Goal: Task Accomplishment & Management: Complete application form

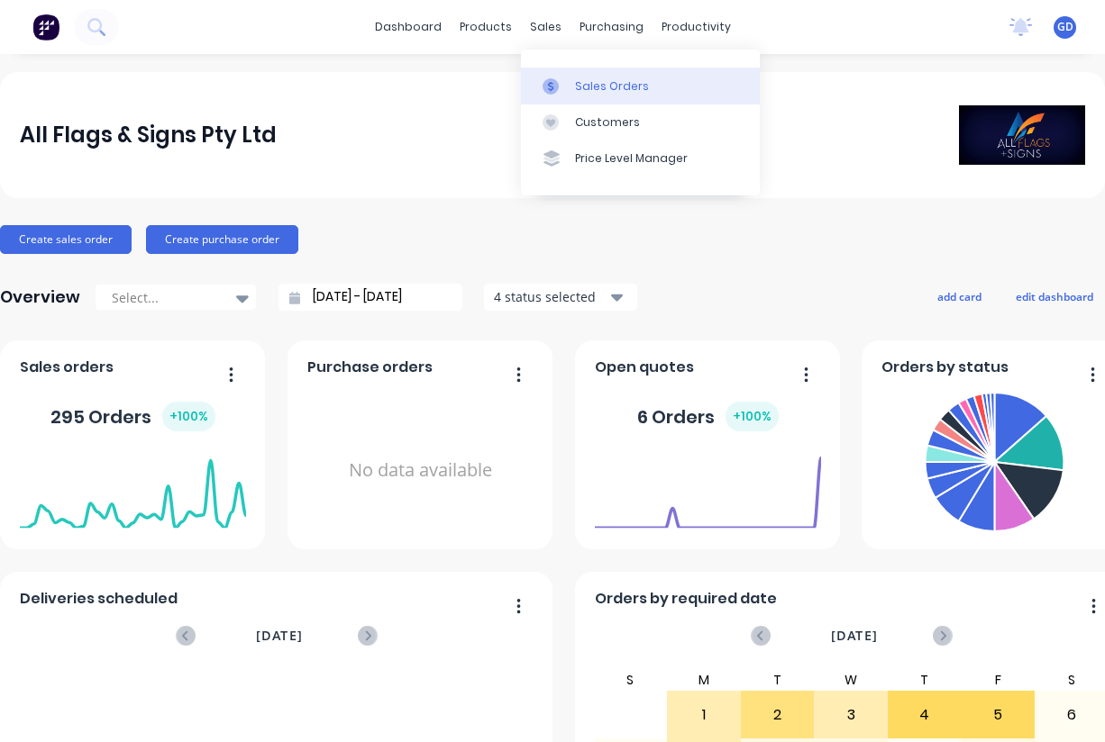
click at [587, 78] on div "Sales Orders" at bounding box center [612, 86] width 74 height 16
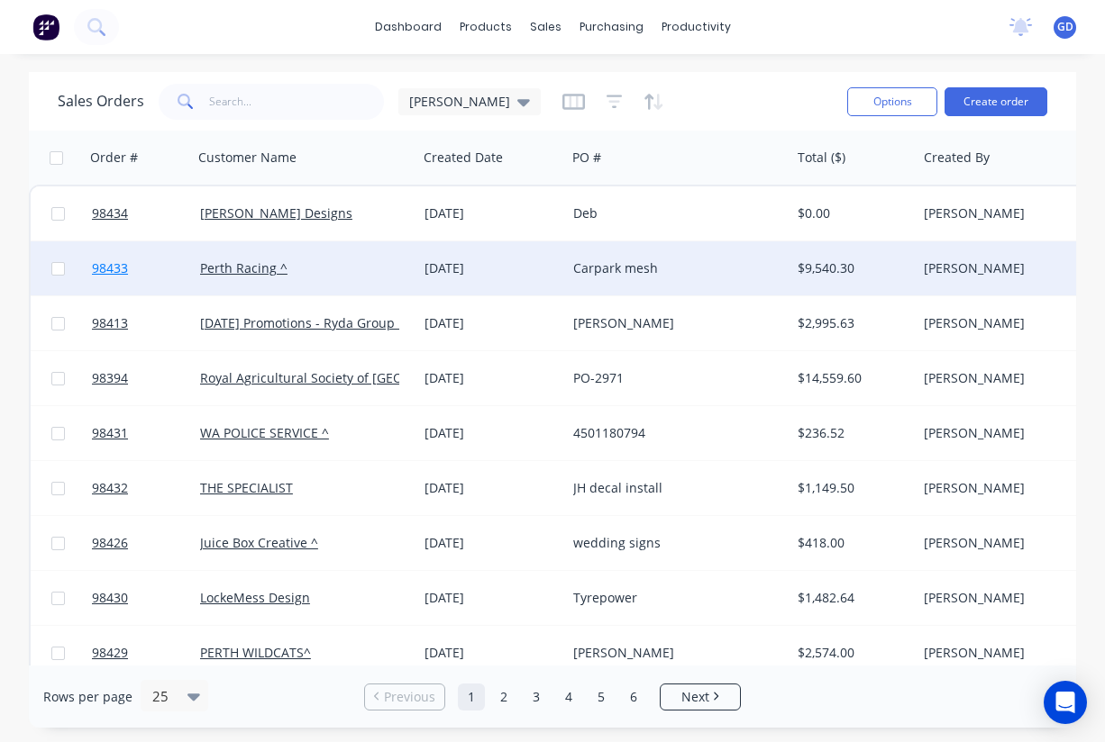
click at [120, 276] on span "98433" at bounding box center [110, 268] width 36 height 18
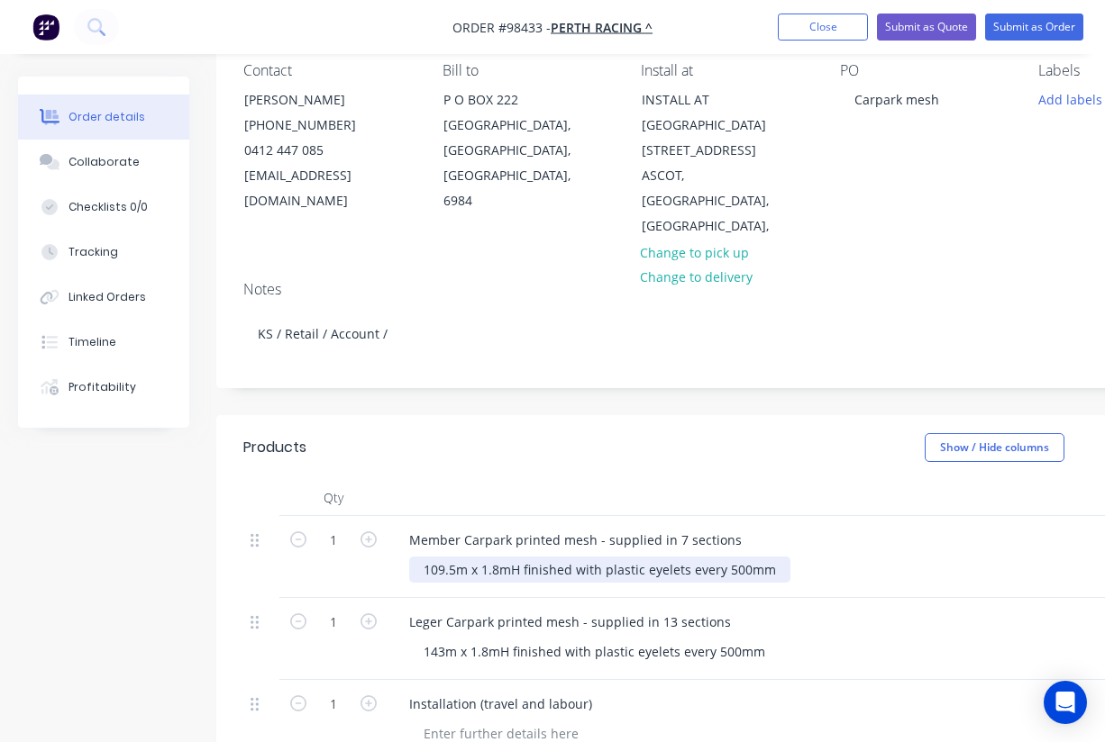
scroll to position [166, 0]
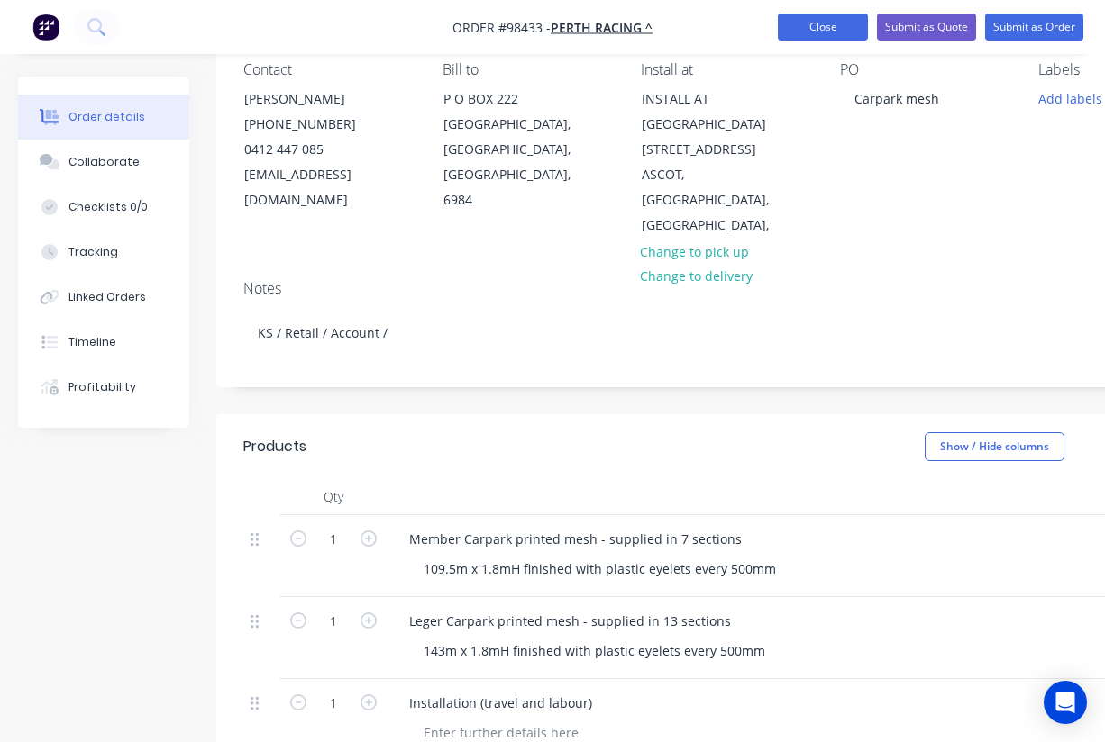
click at [824, 17] on button "Close" at bounding box center [822, 27] width 90 height 27
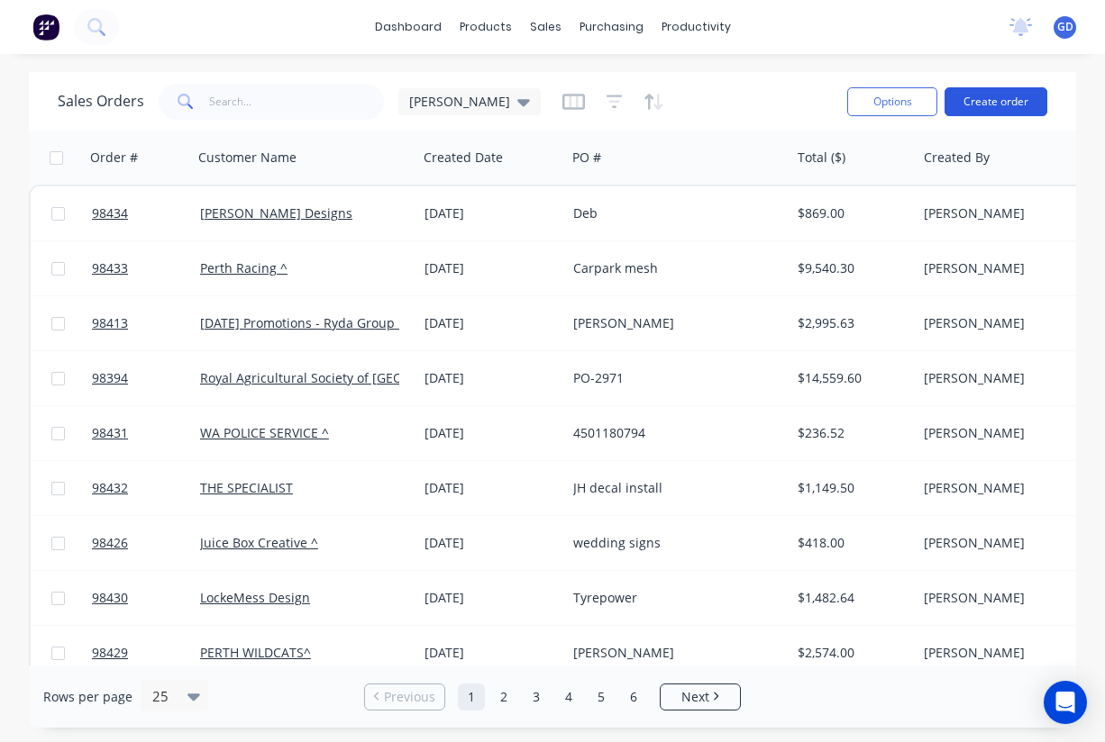
click at [989, 103] on button "Create order" at bounding box center [995, 101] width 103 height 29
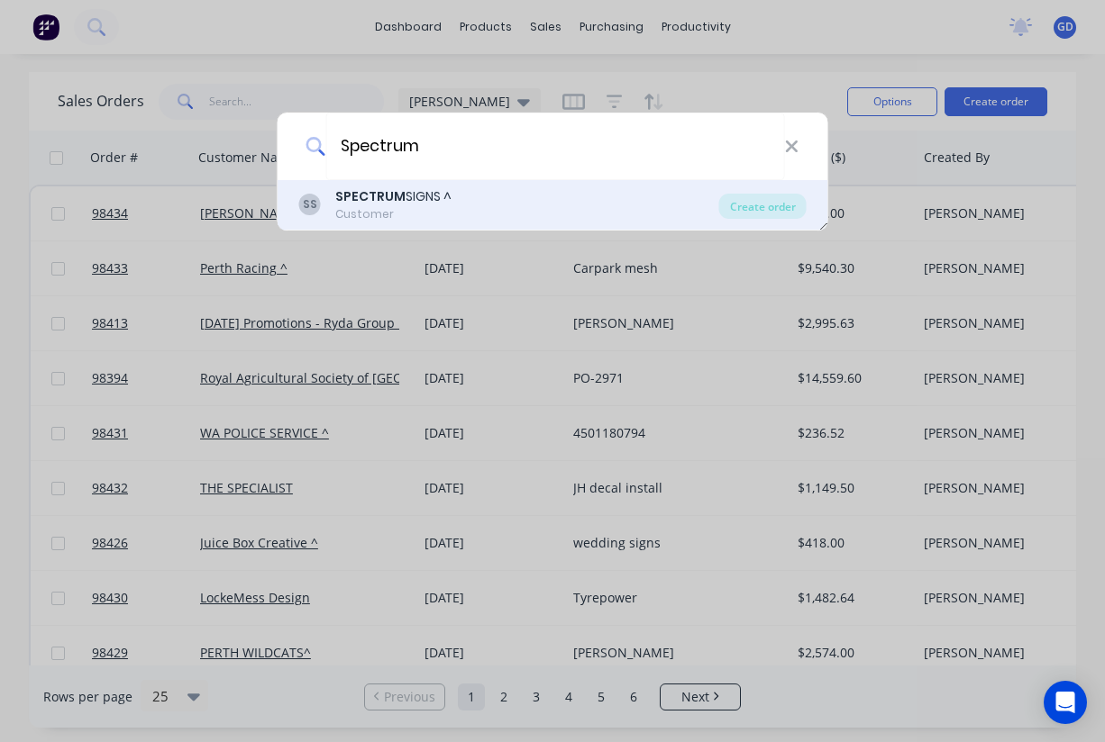
type input "Spectrum"
click at [377, 205] on b "SPECTRUM" at bounding box center [370, 196] width 70 height 18
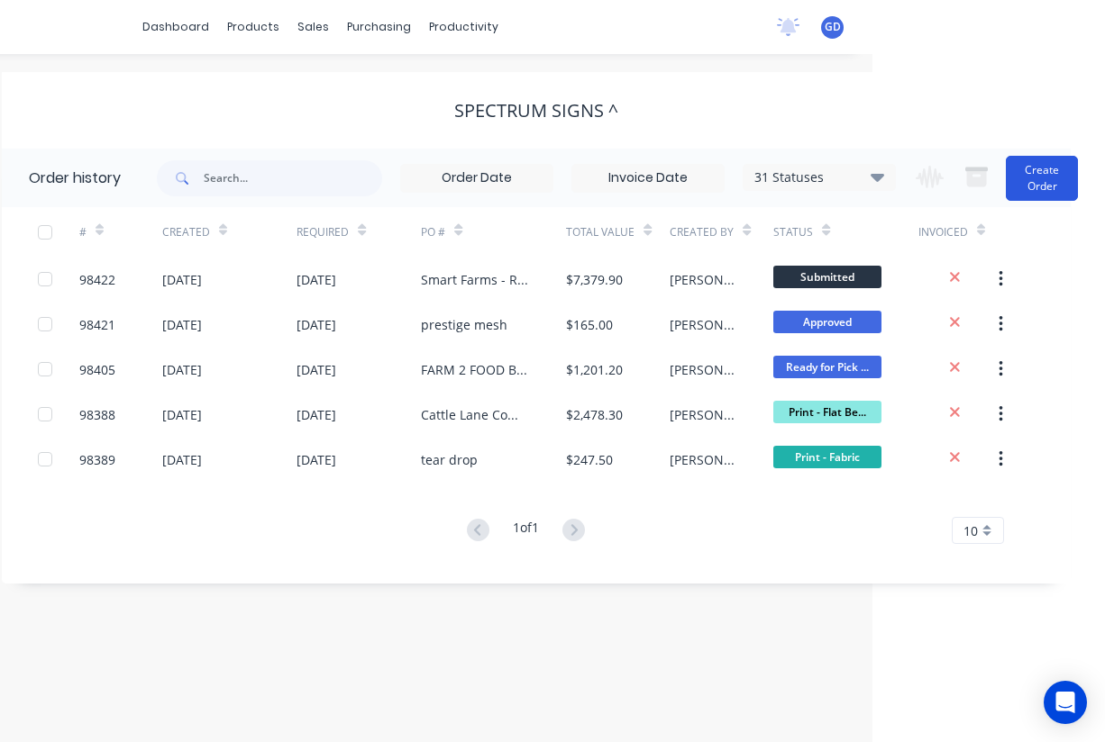
scroll to position [0, 232]
click at [1059, 178] on button "Create Order" at bounding box center [1041, 178] width 72 height 45
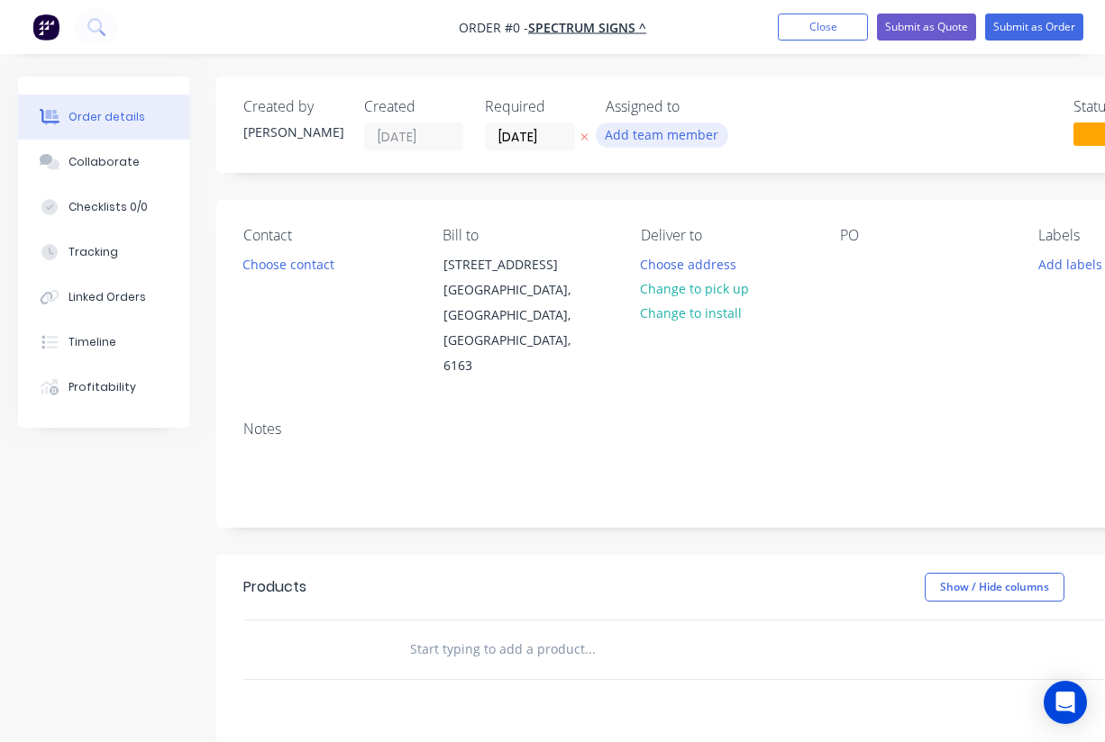
click at [654, 137] on button "Add team member" at bounding box center [661, 135] width 132 height 24
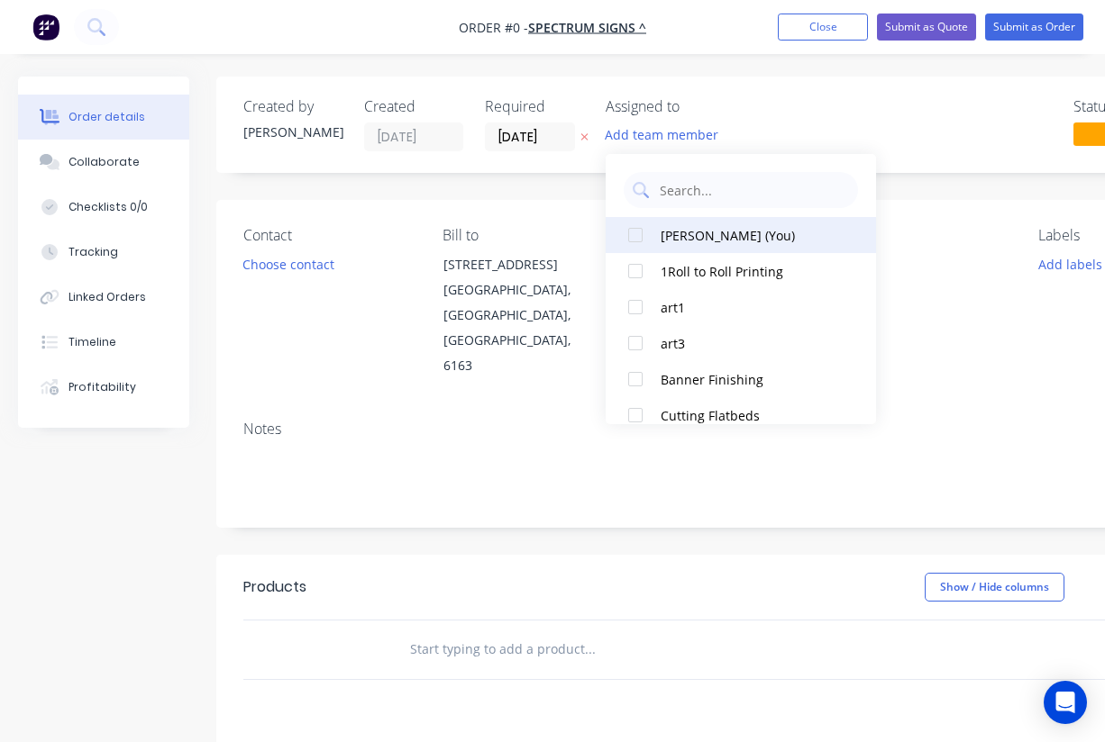
click at [640, 233] on div at bounding box center [635, 235] width 36 height 36
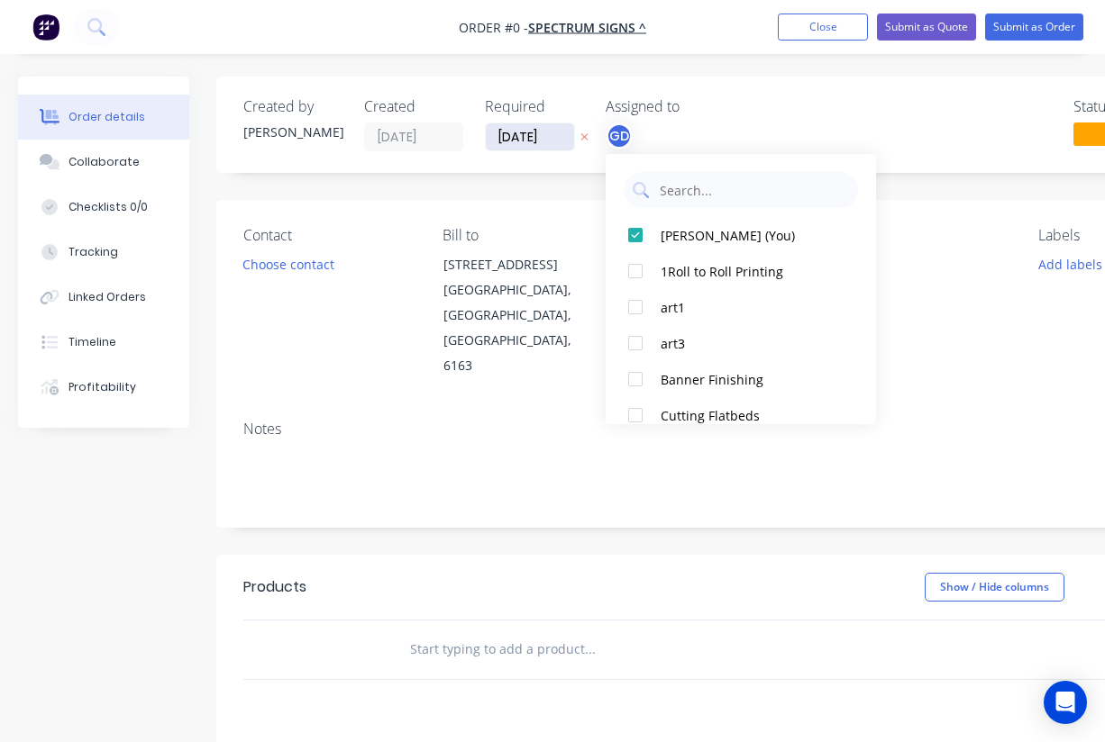
click at [531, 139] on div "Order details Collaborate Checklists 0/0 Tracking Linked Orders Timeline Profit…" at bounding box center [626, 608] width 1253 height 1063
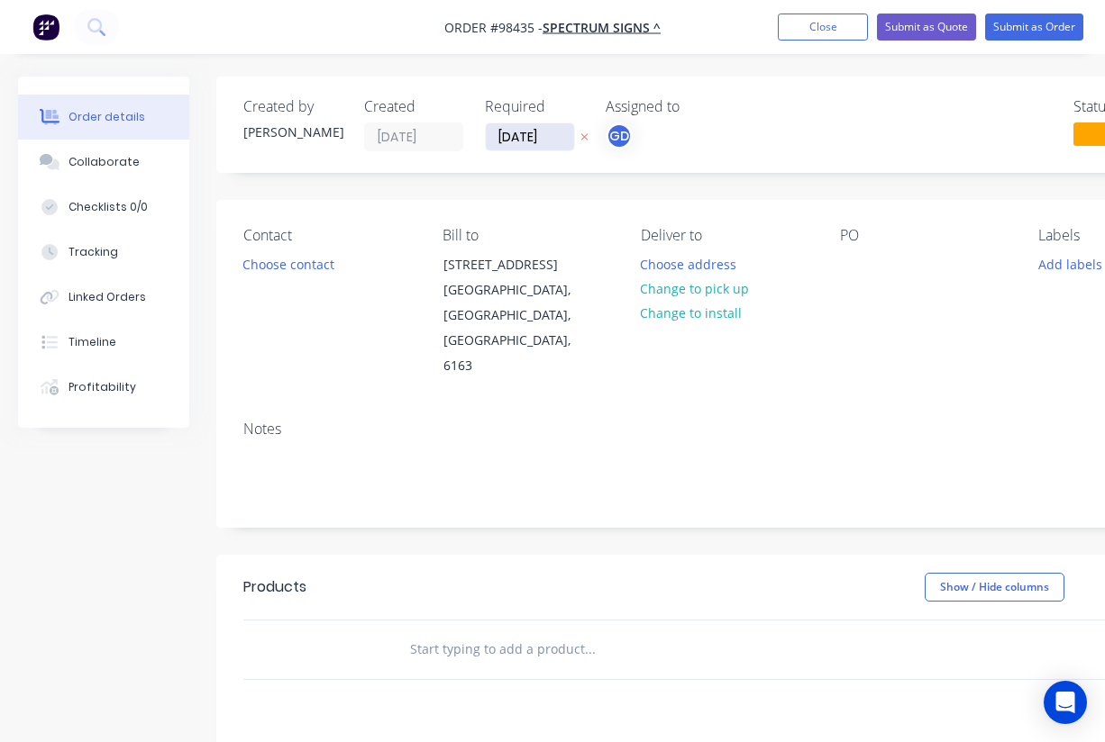
click at [528, 132] on input "[DATE]" at bounding box center [530, 136] width 88 height 27
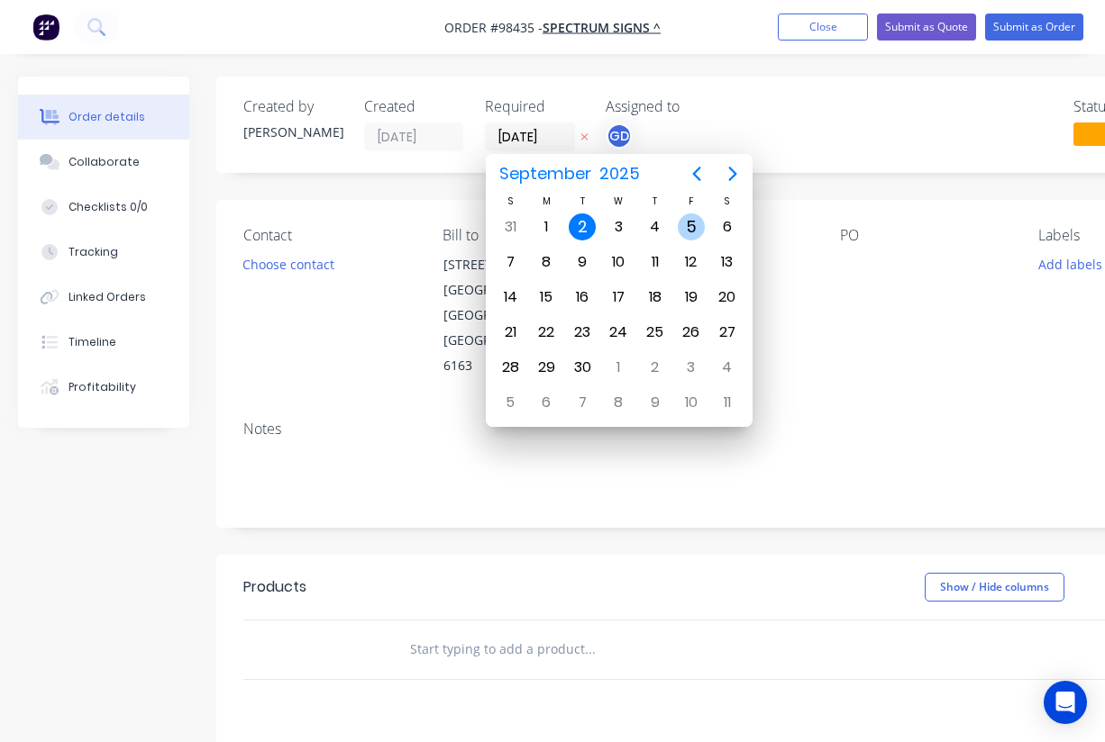
click at [688, 225] on div "5" at bounding box center [690, 227] width 27 height 27
type input "[DATE]"
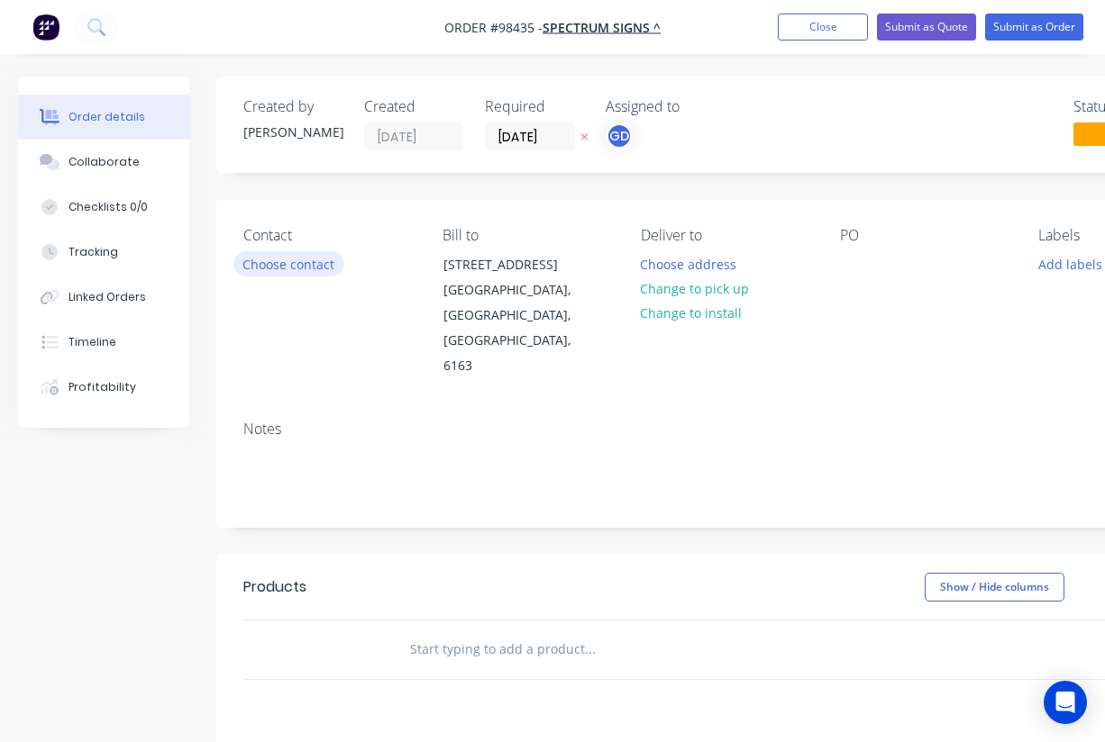
click at [313, 268] on button "Choose contact" at bounding box center [288, 263] width 111 height 24
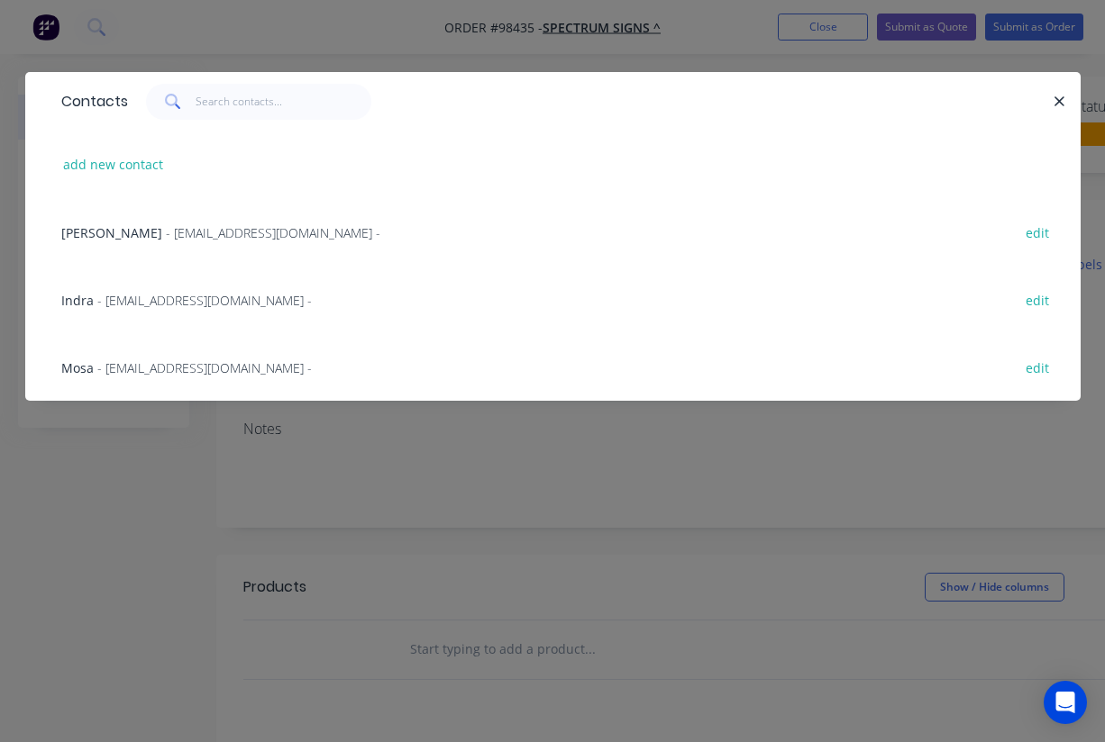
click at [73, 363] on span "Mosa" at bounding box center [77, 367] width 32 height 17
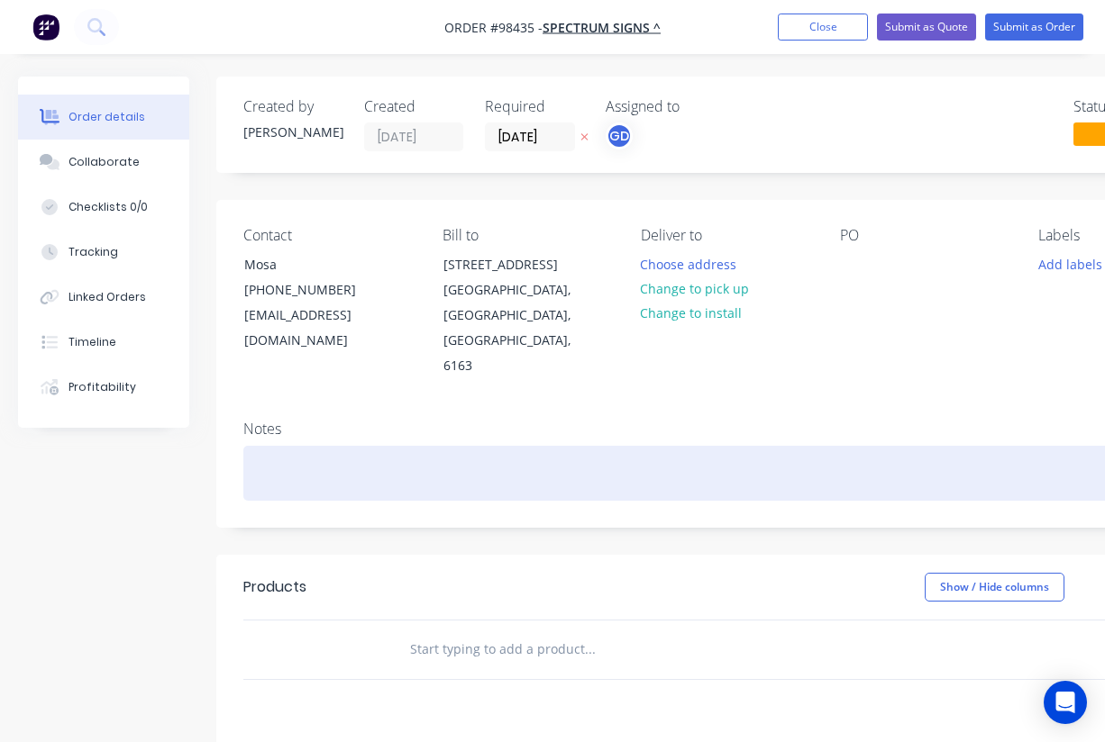
click at [265, 446] on div at bounding box center [725, 473] width 965 height 55
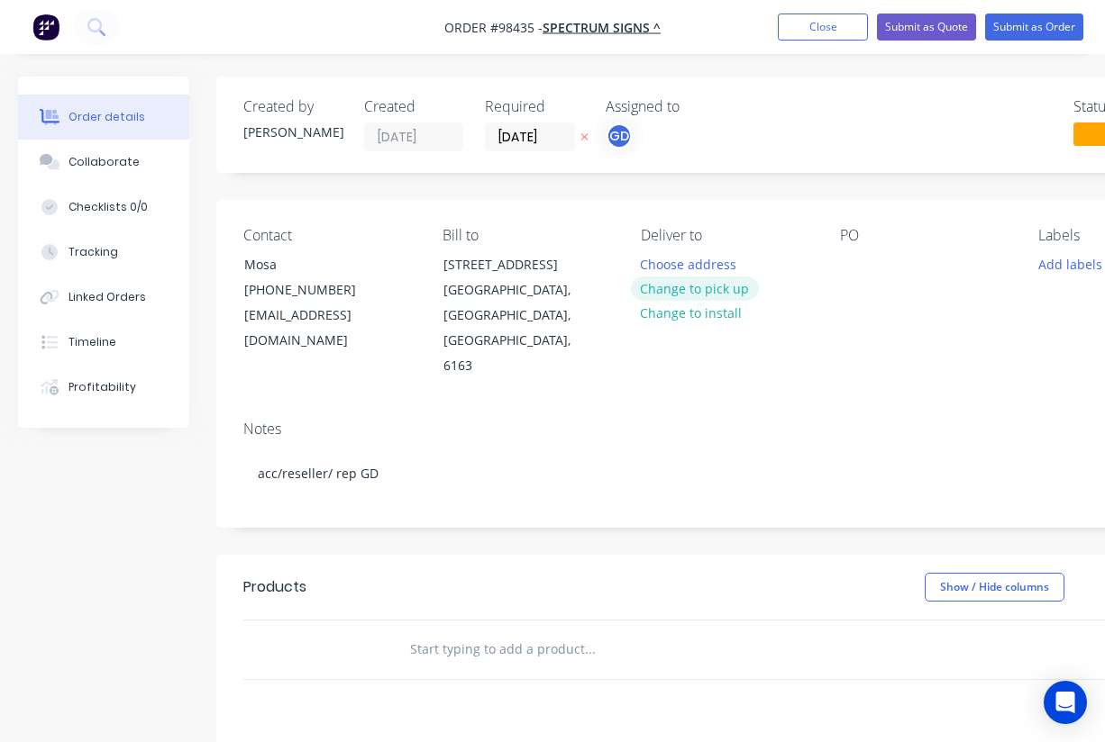
click at [689, 289] on button "Change to pick up" at bounding box center [695, 289] width 128 height 24
click at [1056, 270] on button "Add labels" at bounding box center [1069, 263] width 83 height 24
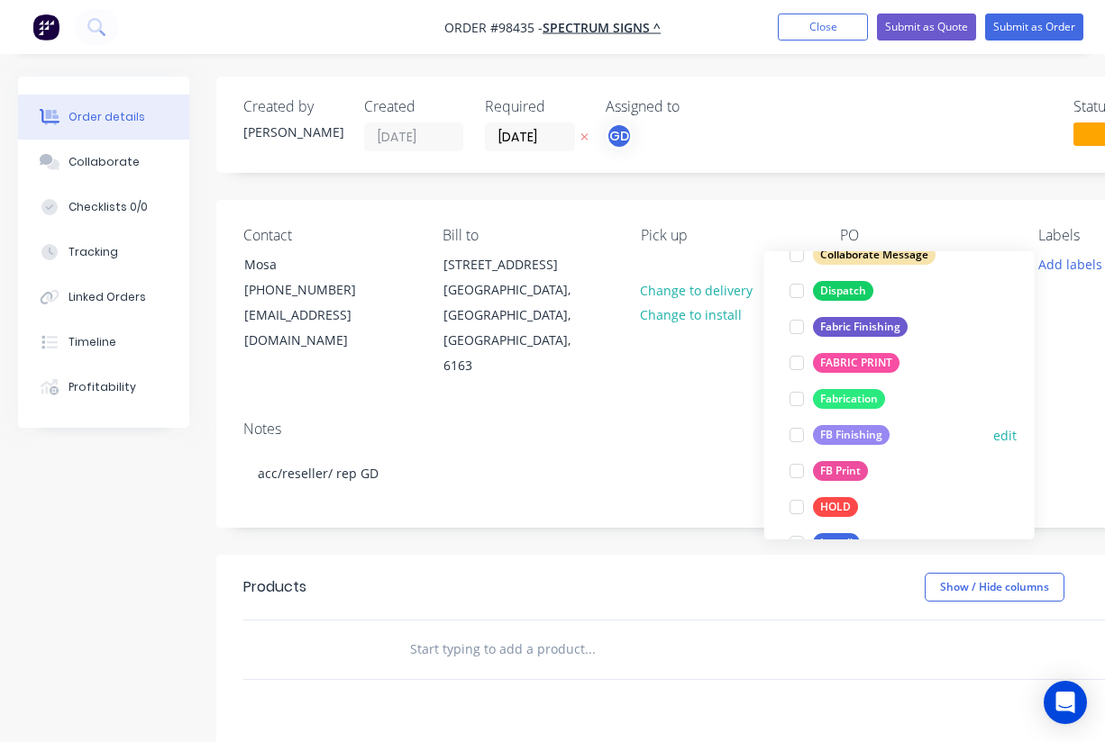
scroll to position [326, 0]
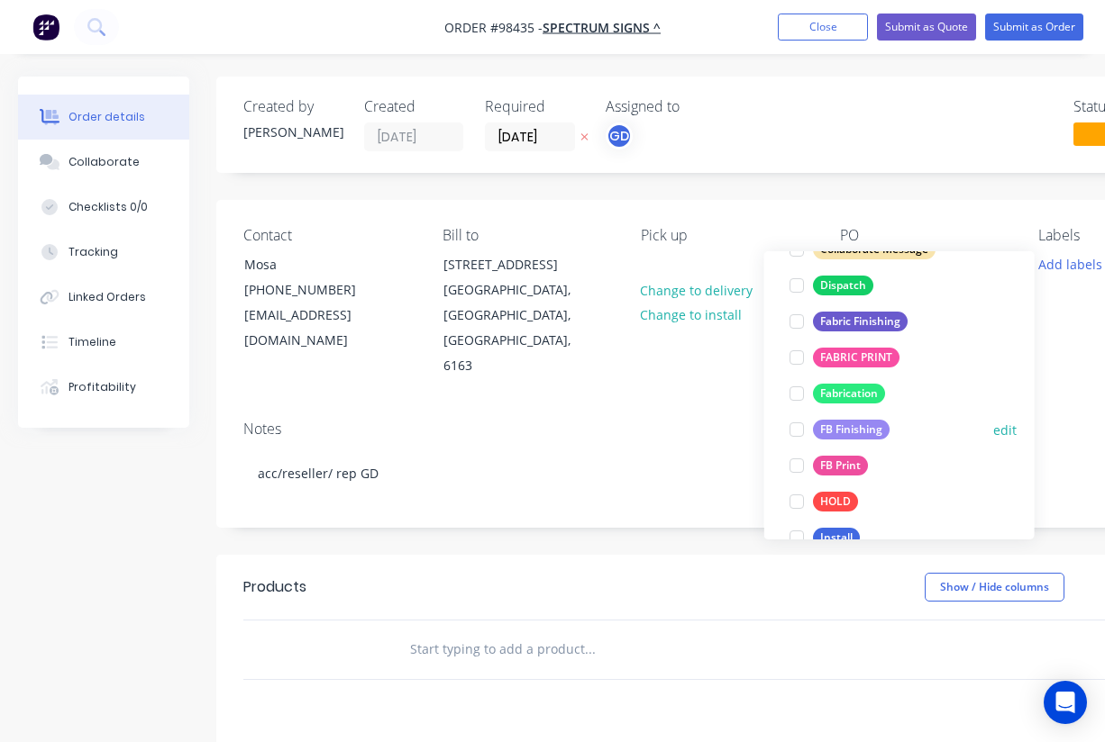
click at [856, 426] on div "FB Finishing" at bounding box center [851, 430] width 77 height 20
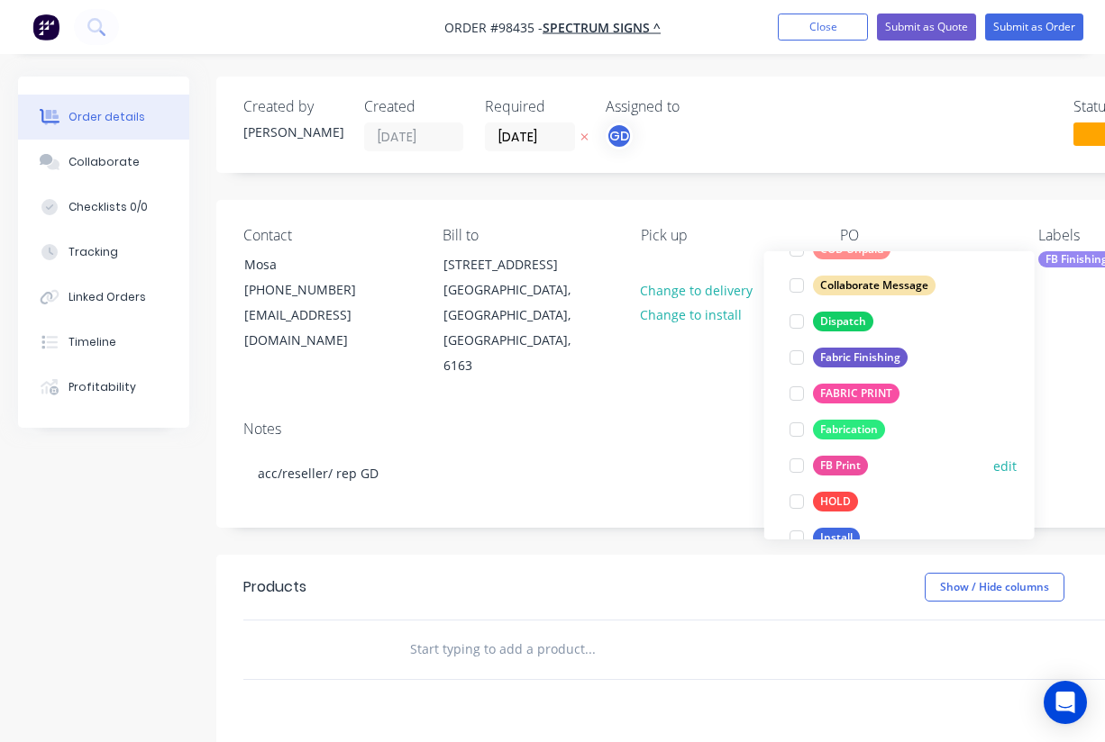
click at [849, 465] on div "FB Print" at bounding box center [840, 466] width 55 height 20
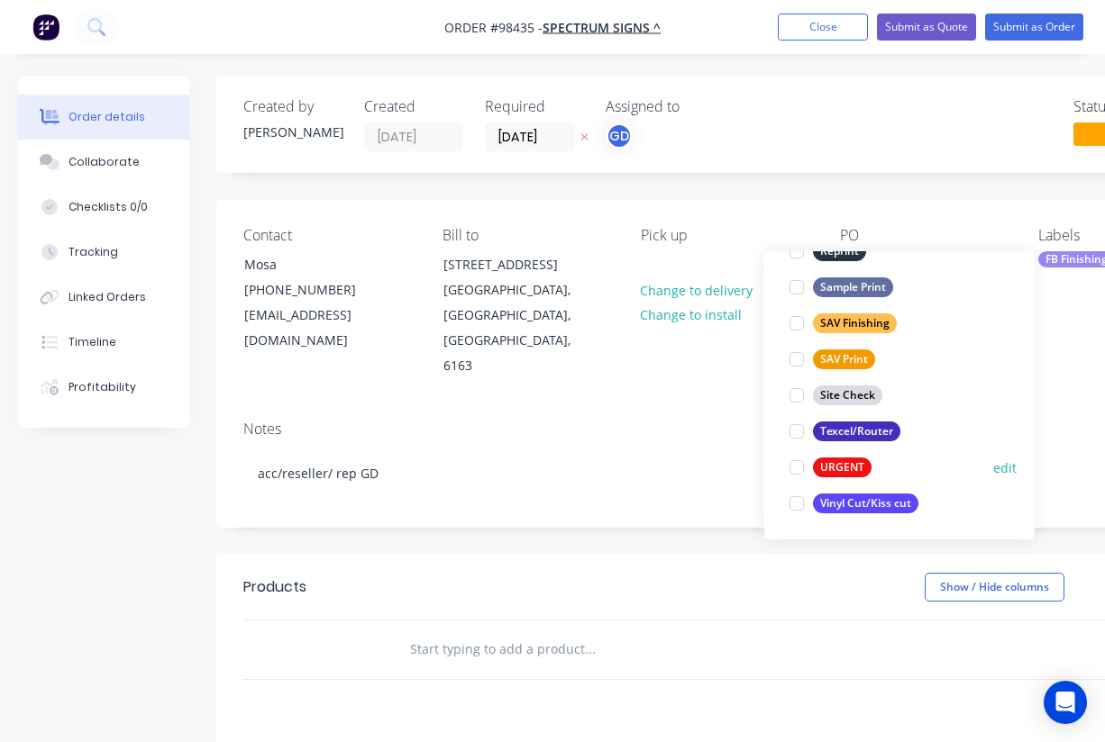
scroll to position [865, 0]
click at [861, 437] on div "Texcel/Router" at bounding box center [856, 432] width 87 height 20
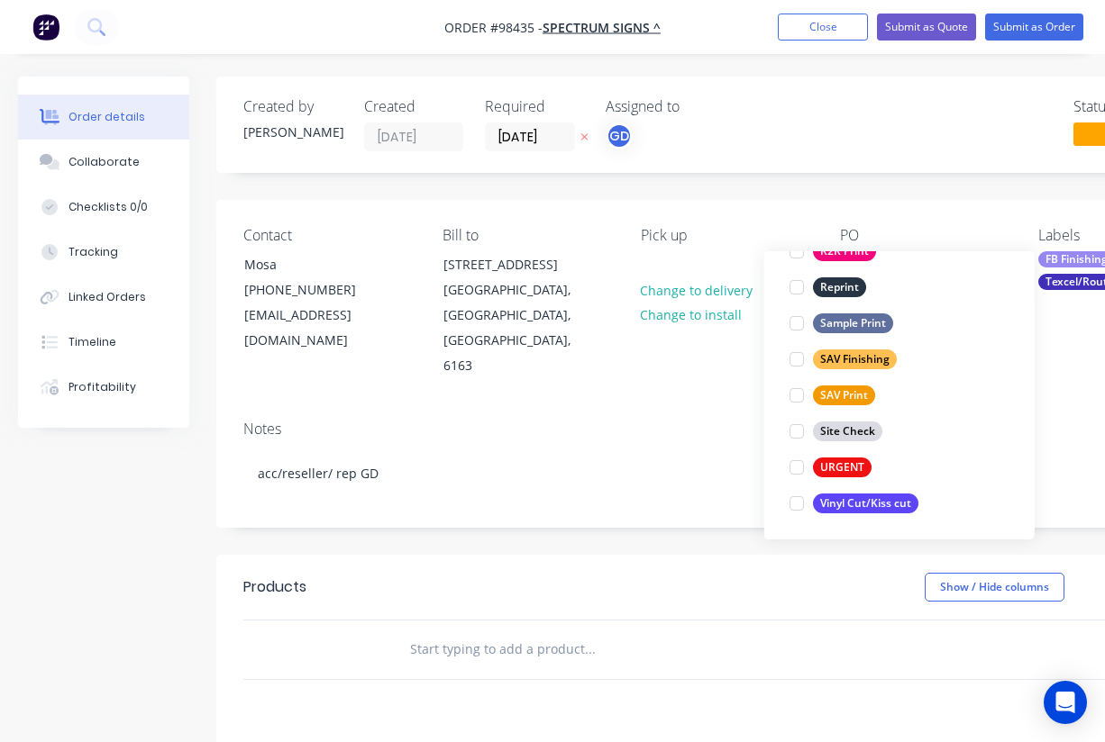
click at [611, 421] on div "Notes" at bounding box center [725, 429] width 965 height 17
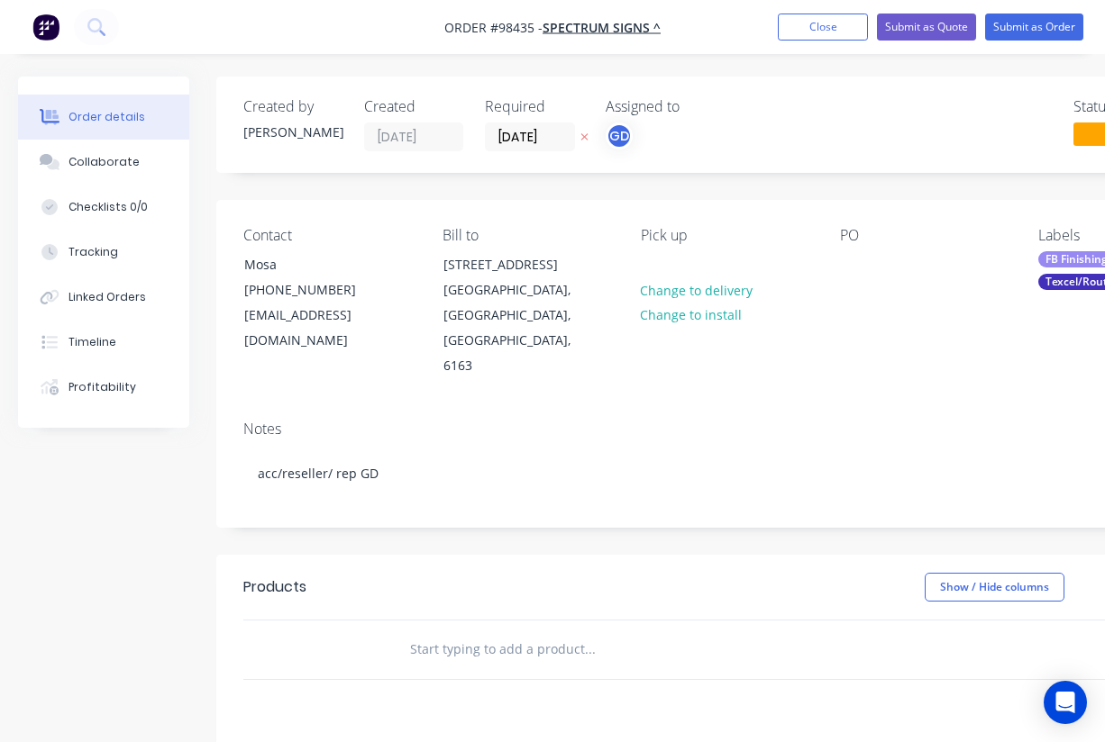
click at [455, 632] on input "text" at bounding box center [589, 650] width 360 height 36
paste input "Horse arc 1 x 5mm coreflute CNC cut to shape. (in 3 pieces)"
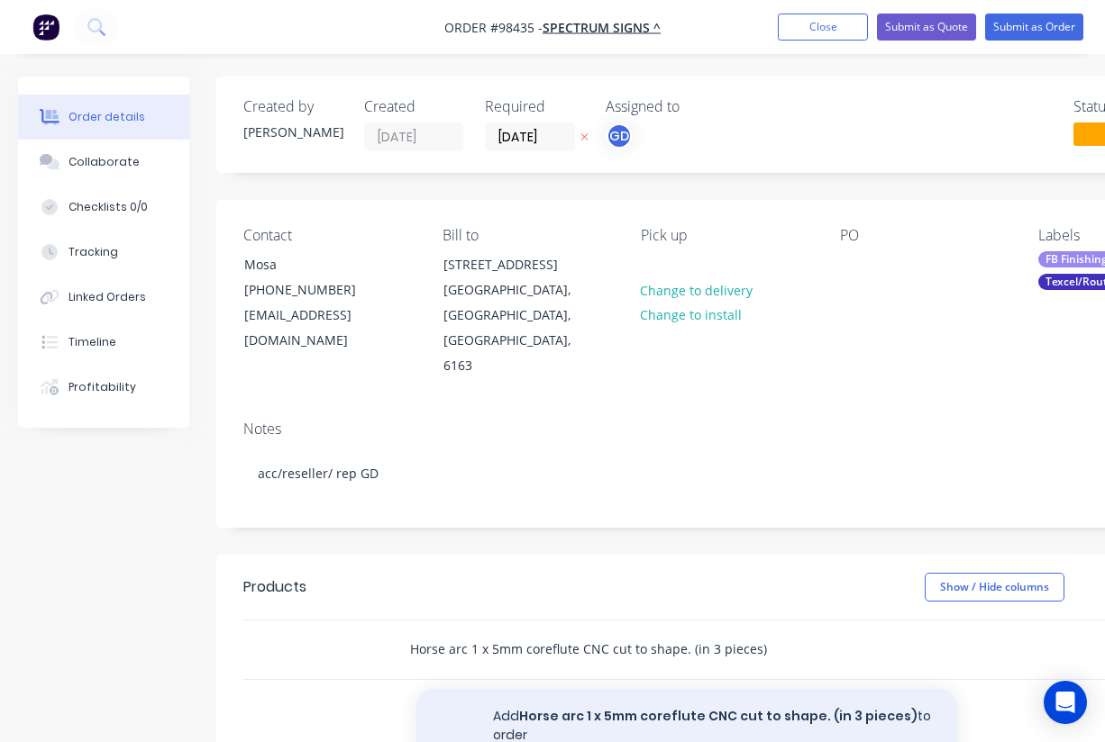
type input "Horse arc 1 x 5mm coreflute CNC cut to shape. (in 3 pieces)"
click at [614, 689] on button "Add Horse arc 1 x 5mm coreflute CNC cut to shape. (in 3 pieces) to order" at bounding box center [686, 726] width 541 height 74
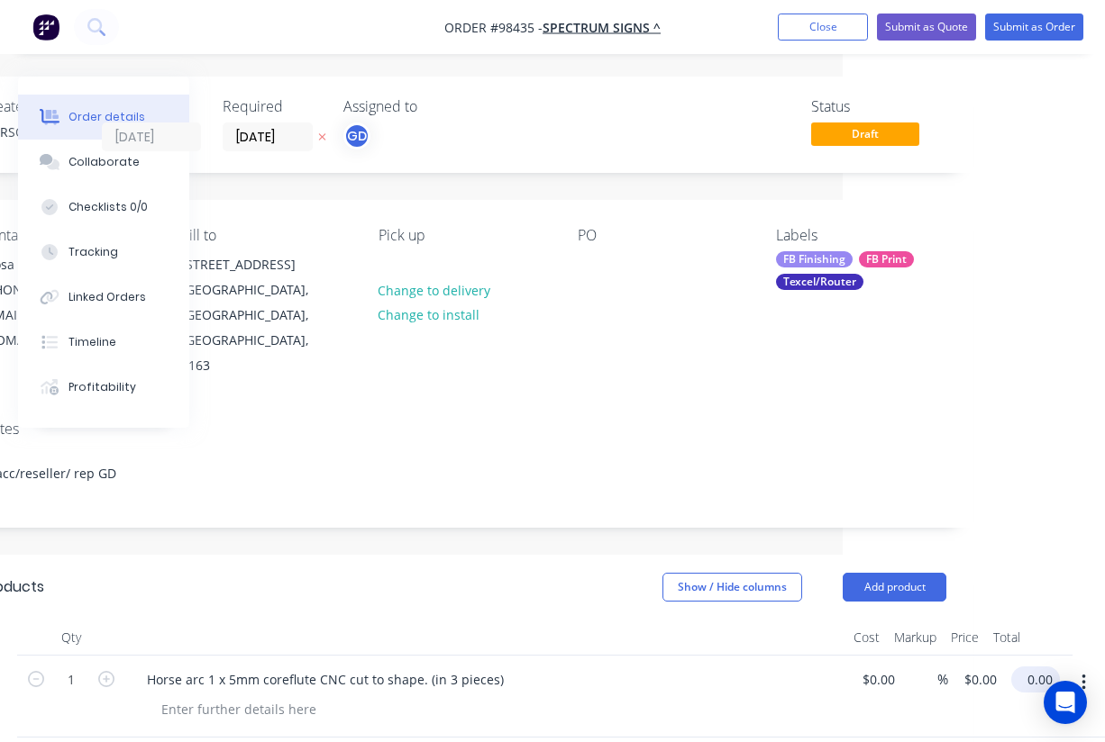
click at [1041, 667] on input "0.00" at bounding box center [1038, 680] width 41 height 26
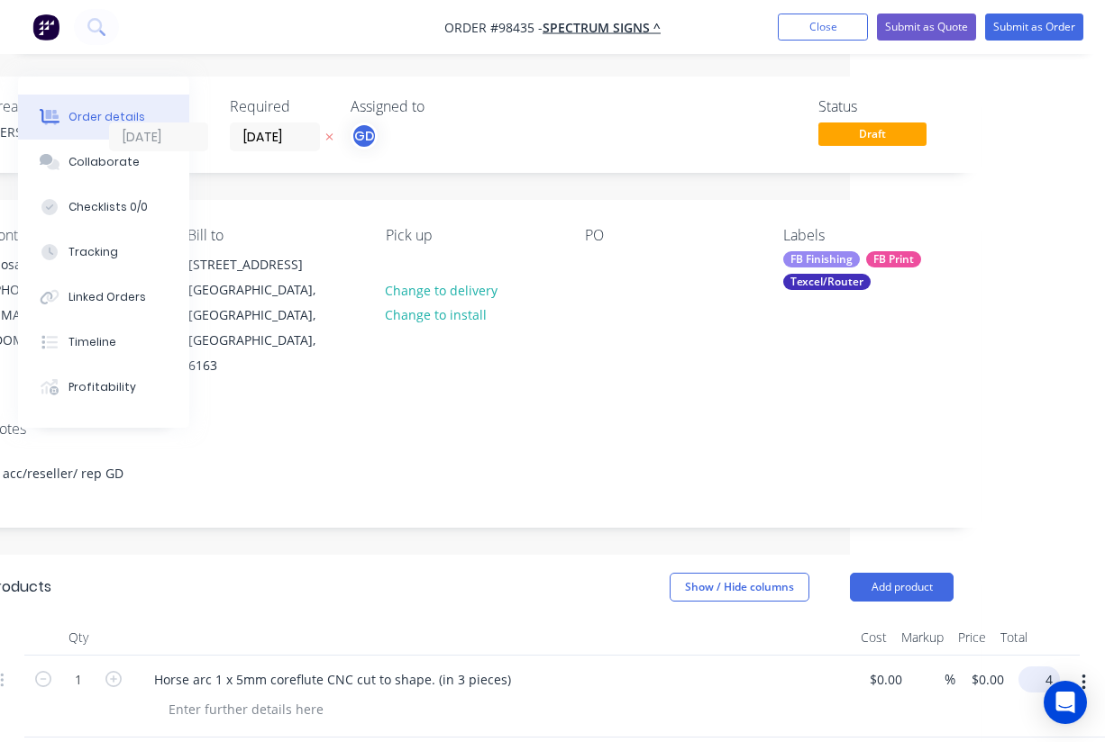
scroll to position [0, 241]
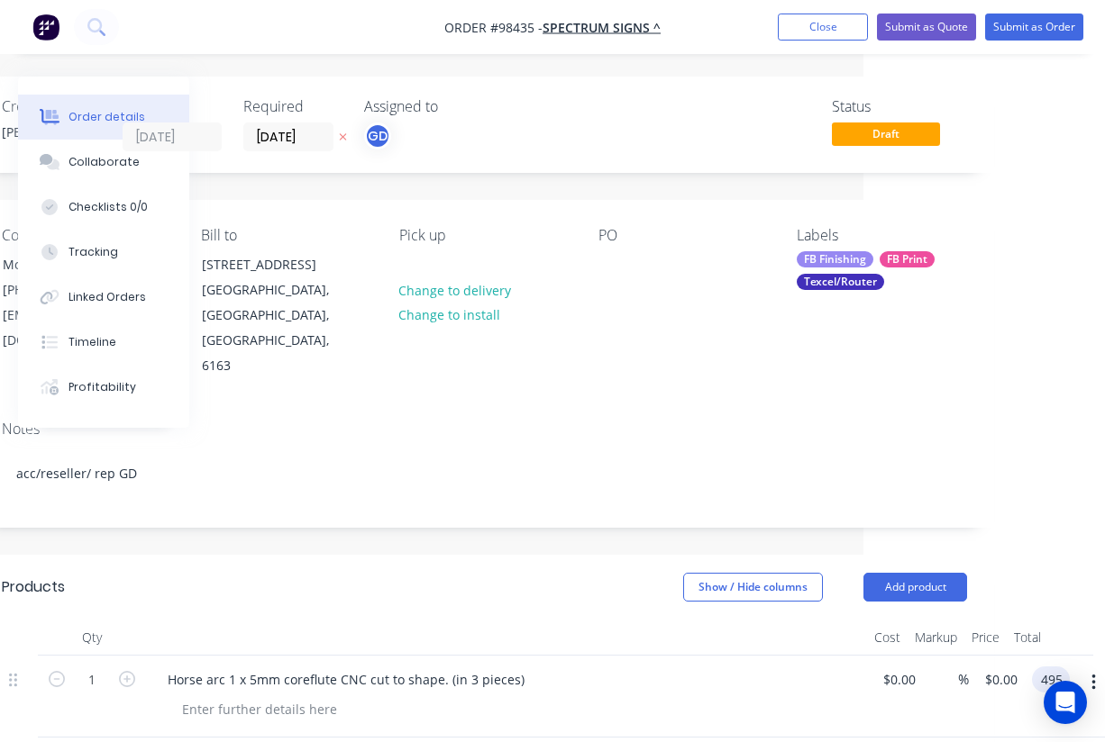
type input "$495.00"
click at [589, 561] on header "Products Show / Hide columns Add product" at bounding box center [484, 587] width 1019 height 65
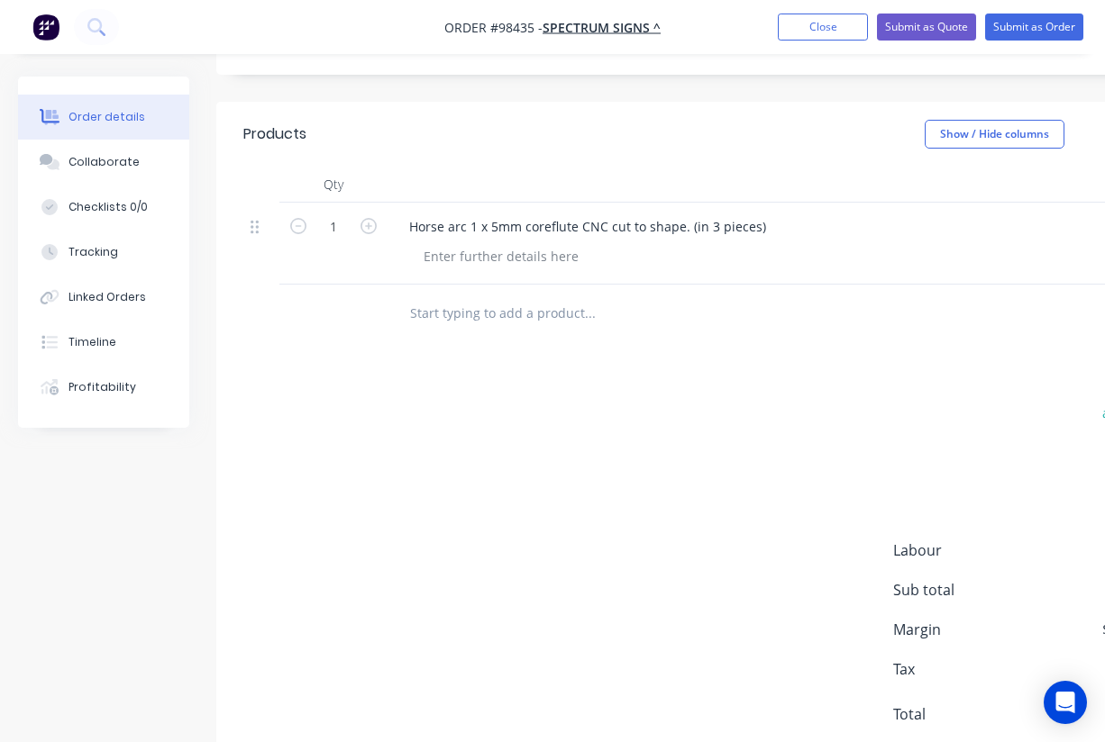
scroll to position [451, 0]
click at [455, 245] on div at bounding box center [501, 258] width 184 height 26
click at [504, 291] on div at bounding box center [711, 315] width 649 height 59
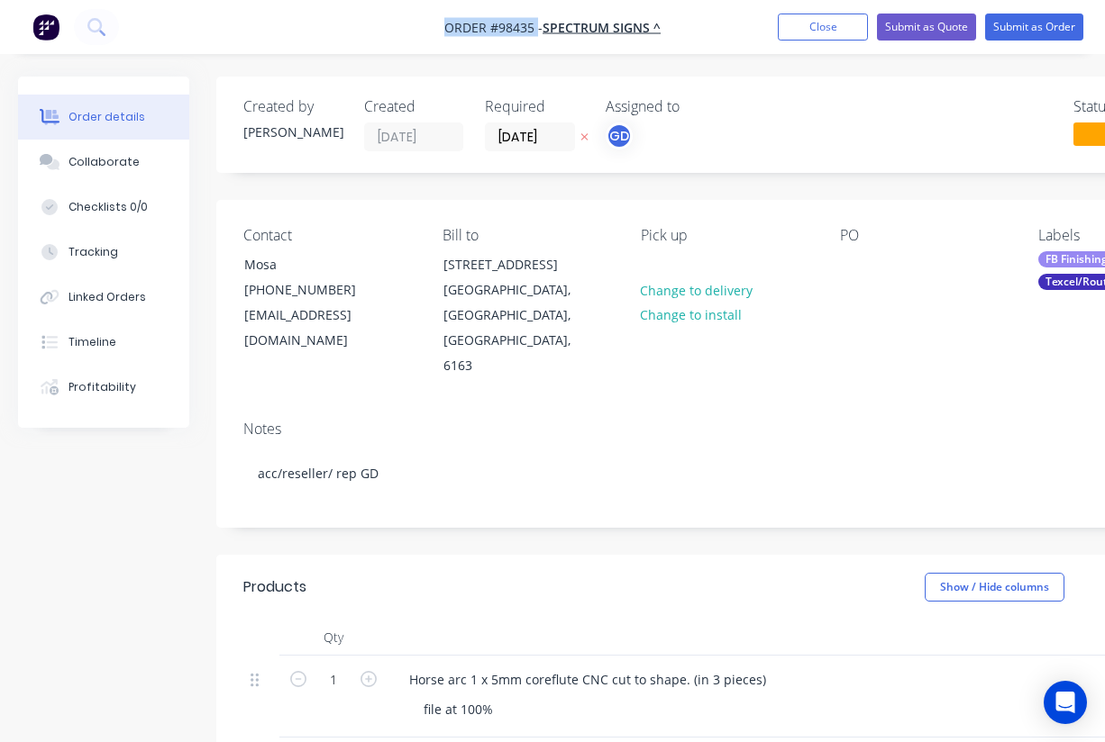
drag, startPoint x: 439, startPoint y: 19, endPoint x: 537, endPoint y: 31, distance: 98.9
click at [537, 31] on nav "Order #98435 - SPECTRUM SIGNS ^ Add product Close Submit as Quote Submit as Ord…" at bounding box center [552, 27] width 1105 height 54
copy span "Order #98435"
click at [813, 25] on button "Close" at bounding box center [822, 27] width 90 height 27
